Goal: Task Accomplishment & Management: Manage account settings

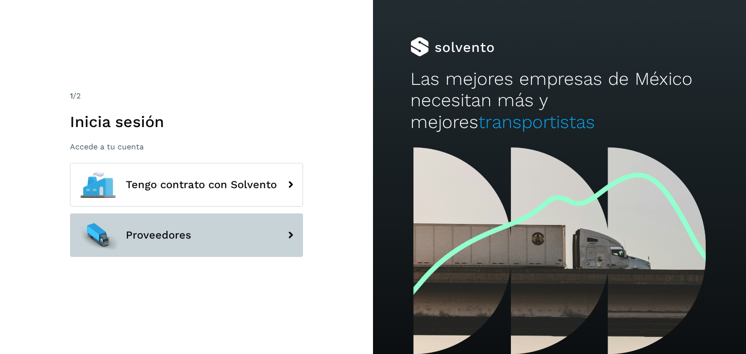
click at [258, 247] on button "Proveedores" at bounding box center [186, 236] width 233 height 44
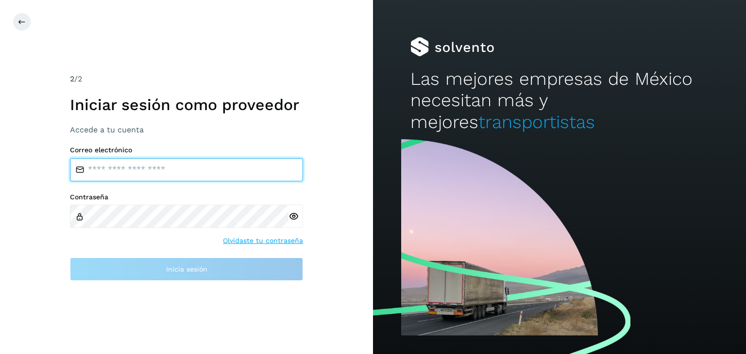
click at [169, 173] on input "email" at bounding box center [186, 169] width 233 height 23
click at [188, 169] on input "email" at bounding box center [186, 169] width 233 height 23
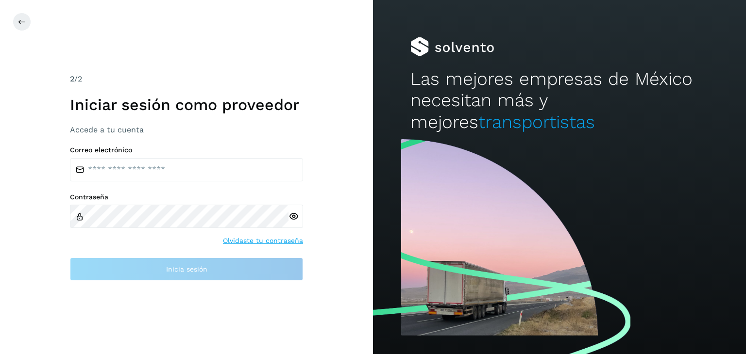
click at [39, 11] on div "2 /2 Iniciar sesión como proveedor Accede a tu cuenta Correo electrónico Contra…" at bounding box center [186, 177] width 373 height 354
